Goal: Task Accomplishment & Management: Use online tool/utility

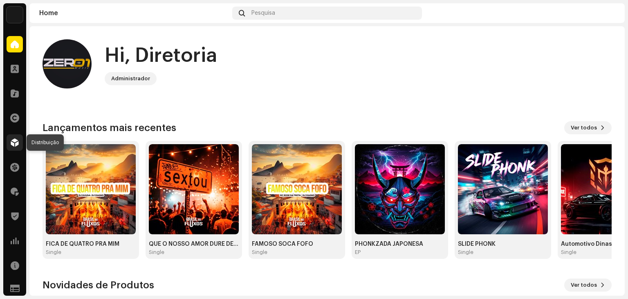
click at [15, 137] on div at bounding box center [15, 142] width 16 height 16
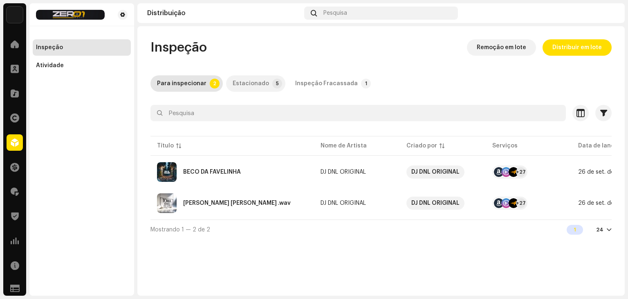
click at [242, 82] on div "Estacionado" at bounding box center [251, 83] width 36 height 16
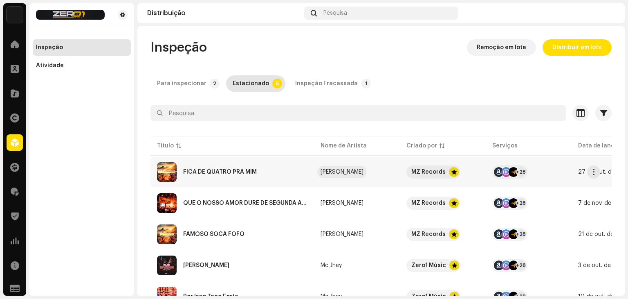
click at [326, 172] on div "[PERSON_NAME]" at bounding box center [342, 172] width 43 height 6
click at [291, 172] on div "FICA DE QUATRO PRA MIM" at bounding box center [232, 172] width 151 height 20
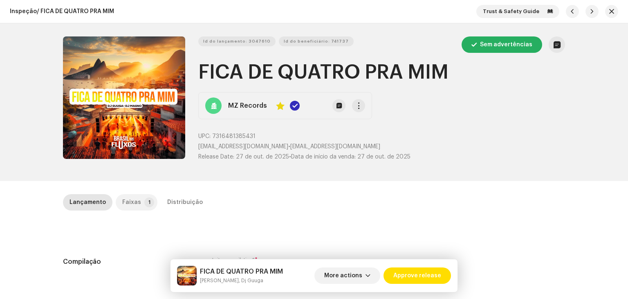
click at [135, 207] on div "Faixas" at bounding box center [131, 202] width 19 height 16
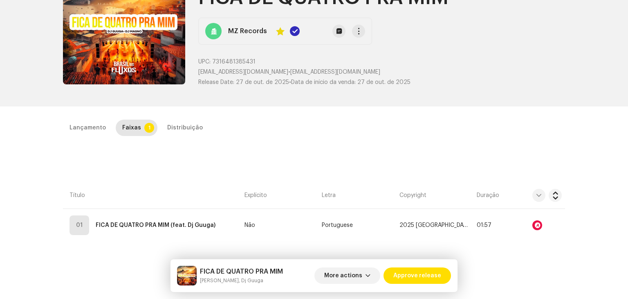
scroll to position [82, 0]
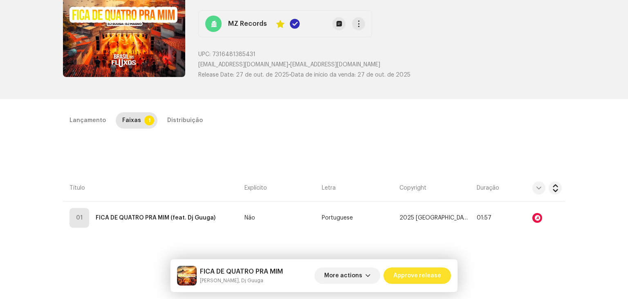
click at [417, 278] on span "Approve release" at bounding box center [418, 275] width 48 height 16
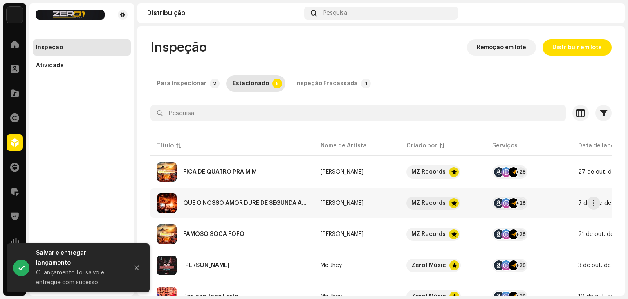
click at [279, 205] on div "QUE O NOSSO AMOR DURE DE SEGUNDA A QUINTA" at bounding box center [245, 203] width 124 height 6
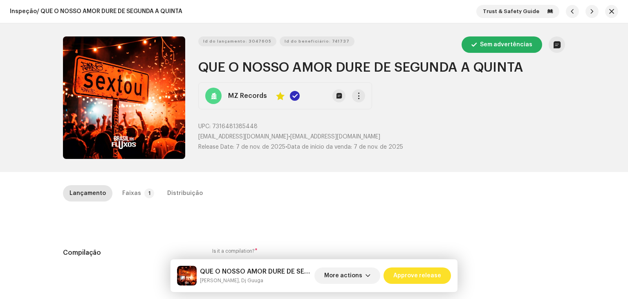
click at [414, 270] on span "Approve release" at bounding box center [418, 275] width 48 height 16
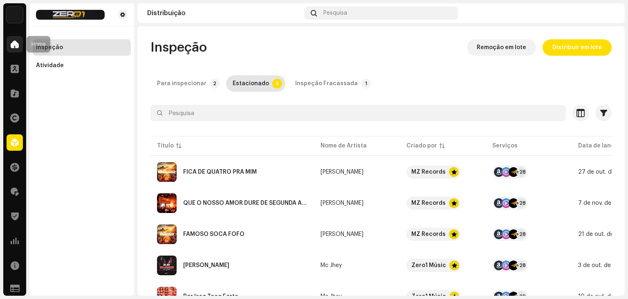
click at [10, 43] on div at bounding box center [15, 44] width 16 height 16
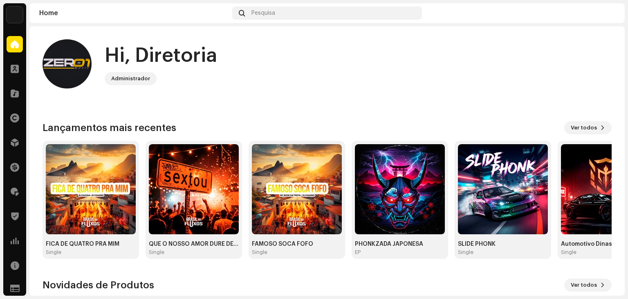
click at [428, 194] on img at bounding box center [400, 189] width 90 height 90
